Goal: Task Accomplishment & Management: Manage account settings

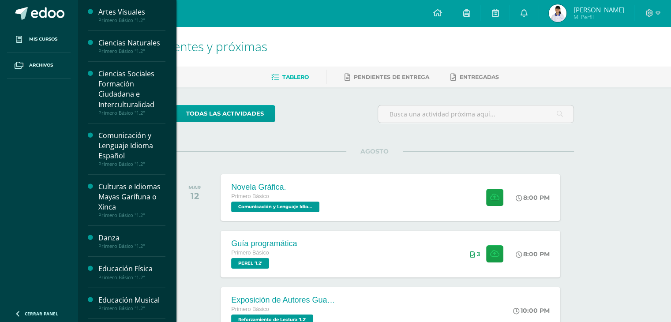
click at [127, 142] on div "Comunicación y Lenguaje Idioma Español" at bounding box center [131, 146] width 67 height 30
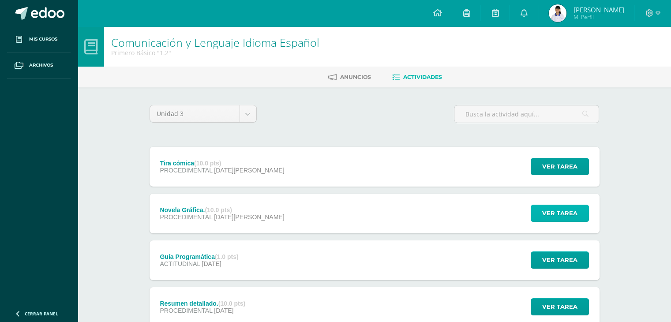
click at [555, 211] on span "Ver tarea" at bounding box center [560, 213] width 35 height 16
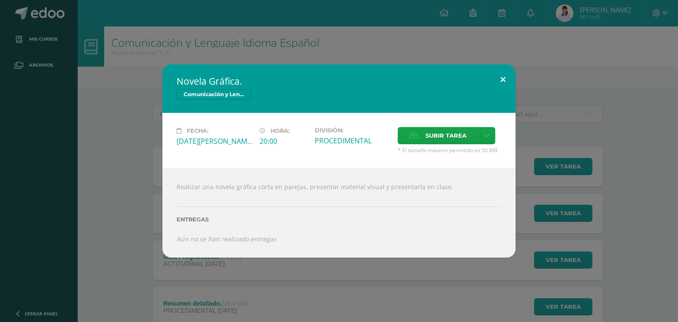
click at [504, 78] on button at bounding box center [502, 79] width 25 height 30
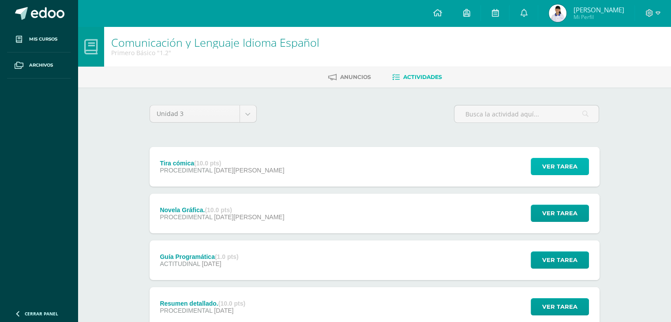
click at [554, 164] on span "Ver tarea" at bounding box center [560, 166] width 35 height 16
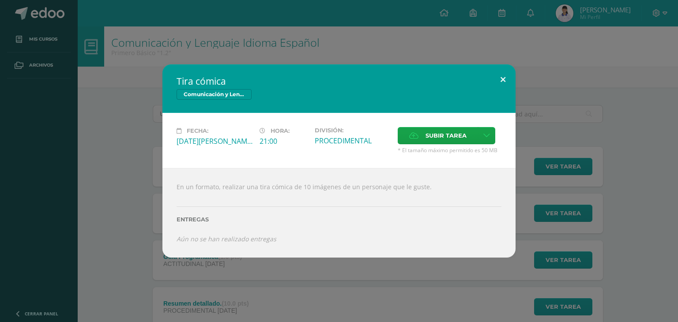
click at [505, 80] on button at bounding box center [502, 79] width 25 height 30
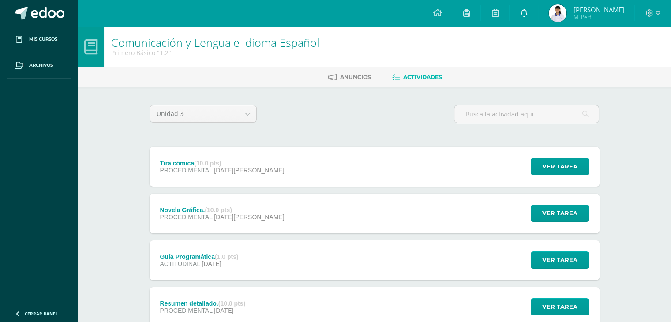
click at [520, 19] on link at bounding box center [524, 13] width 28 height 26
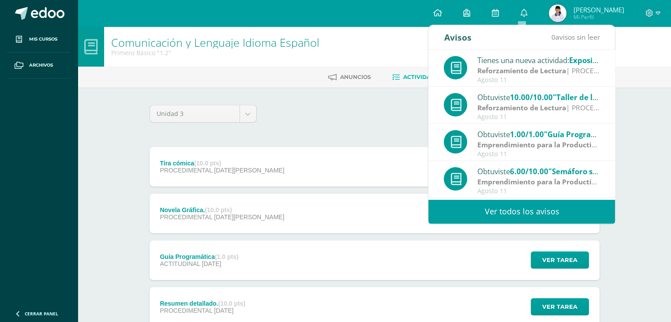
click at [490, 215] on link "Ver todos los avisos" at bounding box center [522, 212] width 187 height 24
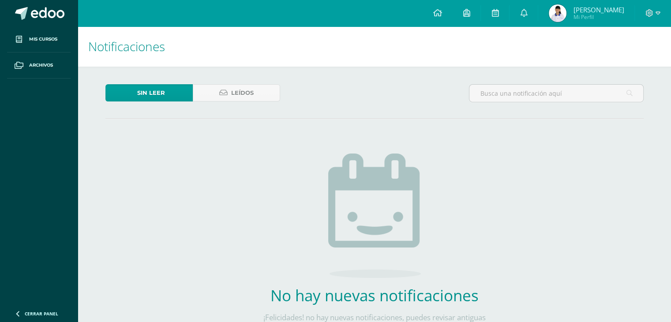
click at [597, 13] on span "[PERSON_NAME]" at bounding box center [598, 9] width 51 height 9
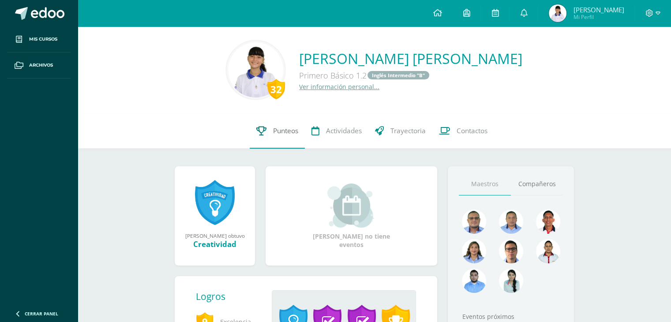
click at [283, 130] on span "Punteos" at bounding box center [285, 130] width 25 height 9
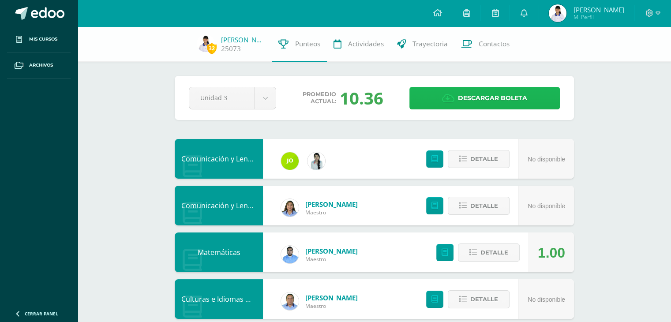
click at [480, 94] on span "Descargar boleta" at bounding box center [492, 98] width 69 height 22
